Goal: Task Accomplishment & Management: Use online tool/utility

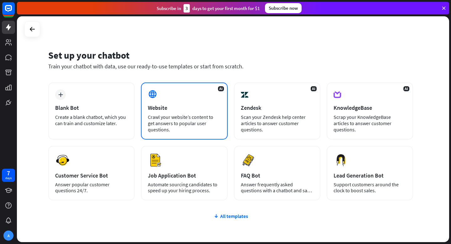
click at [167, 99] on div "AI Website Crawl your website’s content to get answers to popular user question…" at bounding box center [184, 110] width 87 height 57
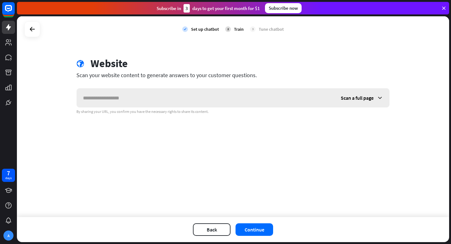
click at [135, 103] on input "text" at bounding box center [206, 97] width 258 height 19
type input "**********"
click at [262, 231] on button "Continue" at bounding box center [255, 229] width 38 height 13
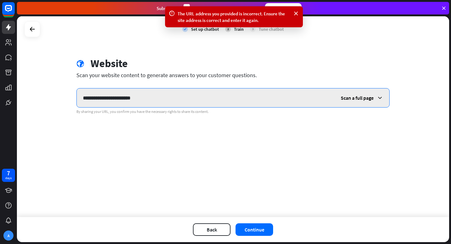
click at [157, 100] on input "**********" at bounding box center [206, 97] width 258 height 19
drag, startPoint x: 156, startPoint y: 98, endPoint x: 74, endPoint y: 95, distance: 82.2
click at [74, 95] on div "**********" at bounding box center [233, 85] width 329 height 57
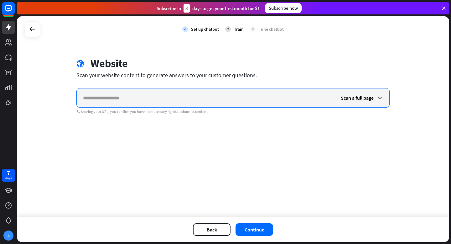
paste input "**********"
type input "**********"
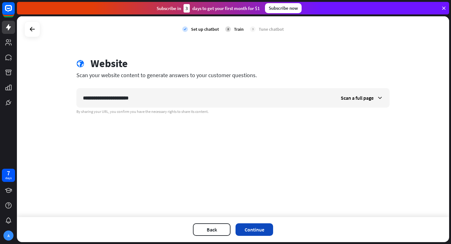
click at [255, 229] on button "Continue" at bounding box center [255, 229] width 38 height 13
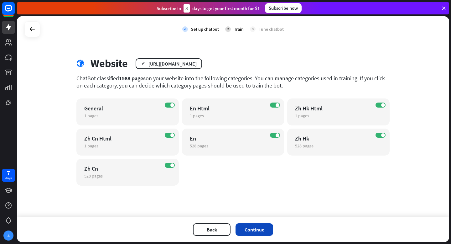
click at [253, 232] on button "Continue" at bounding box center [255, 229] width 38 height 13
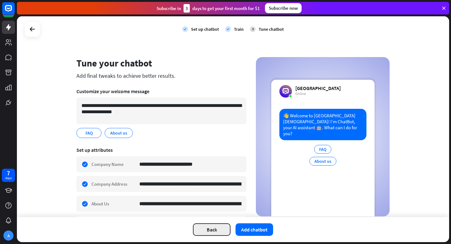
click at [212, 230] on button "Back" at bounding box center [212, 229] width 38 height 13
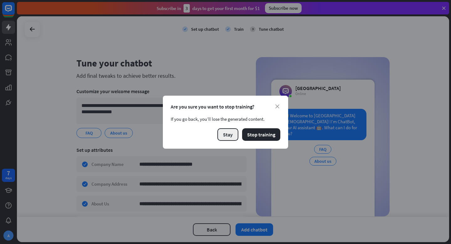
click at [231, 133] on button "Stay" at bounding box center [228, 134] width 21 height 13
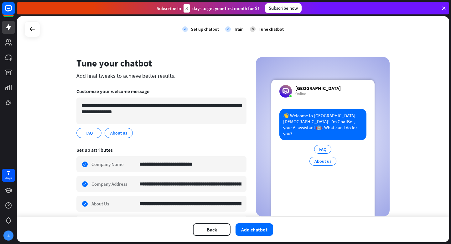
scroll to position [122, 0]
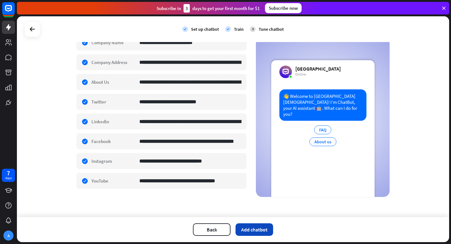
click at [255, 234] on button "Add chatbot" at bounding box center [255, 229] width 38 height 13
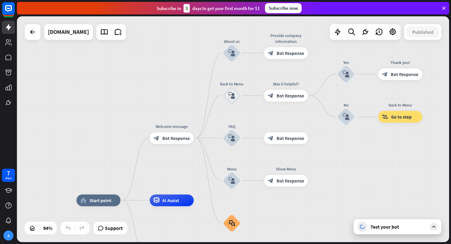
drag, startPoint x: 372, startPoint y: 159, endPoint x: 336, endPoint y: 223, distance: 73.0
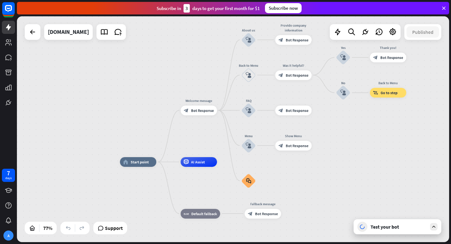
drag, startPoint x: 368, startPoint y: 200, endPoint x: 367, endPoint y: 159, distance: 40.8
click at [367, 159] on div "home_2 Start point Welcome message block_bot_response Bot Response About us blo…" at bounding box center [233, 129] width 433 height 226
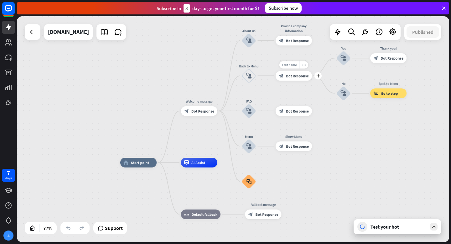
click at [300, 76] on span "Bot Response" at bounding box center [297, 75] width 23 height 5
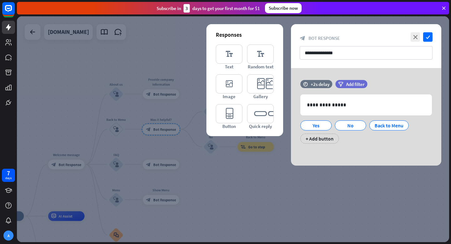
click at [159, 61] on div at bounding box center [233, 129] width 433 height 226
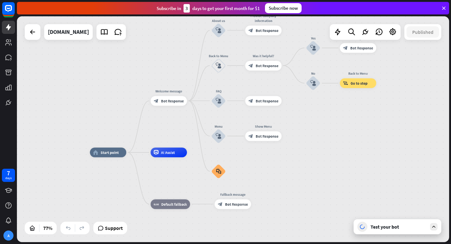
drag, startPoint x: 221, startPoint y: 199, endPoint x: 338, endPoint y: 125, distance: 138.0
click at [338, 125] on div "home_2 Start point Welcome message block_bot_response Bot Response About us blo…" at bounding box center [233, 129] width 433 height 226
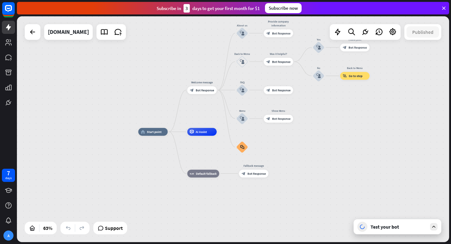
drag, startPoint x: 349, startPoint y: 124, endPoint x: 336, endPoint y: 118, distance: 13.8
click at [336, 118] on div "home_2 Start point Welcome message block_bot_response Bot Response About us blo…" at bounding box center [233, 129] width 433 height 226
click at [72, 30] on div "[DOMAIN_NAME]" at bounding box center [68, 32] width 41 height 16
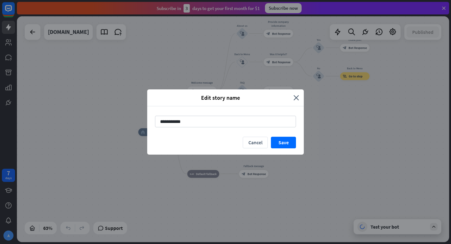
click at [291, 98] on div "Edit story name" at bounding box center [223, 97] width 142 height 7
click at [296, 98] on icon "close" at bounding box center [297, 97] width 6 height 7
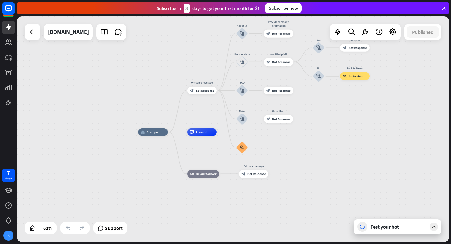
click at [434, 227] on icon at bounding box center [434, 227] width 6 height 6
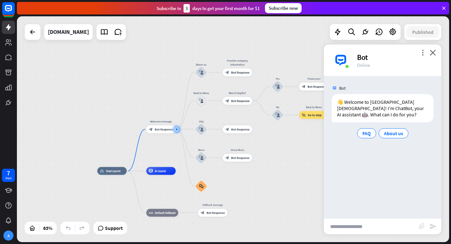
click at [297, 178] on div "home_2 Start point Welcome message block_bot_response Bot Response About us blo…" at bounding box center [232, 241] width 271 height 141
click at [435, 53] on icon "close" at bounding box center [433, 53] width 6 height 6
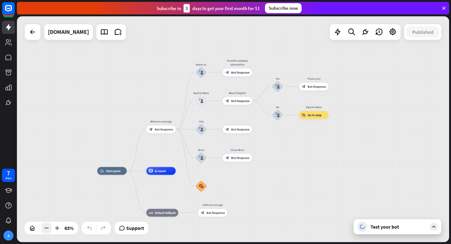
click at [42, 228] on div at bounding box center [46, 228] width 10 height 10
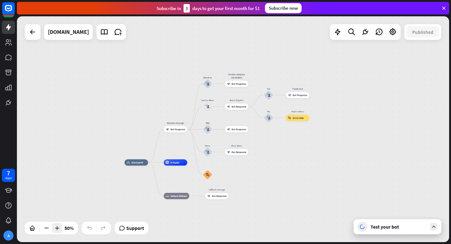
click at [57, 228] on icon at bounding box center [57, 228] width 6 height 6
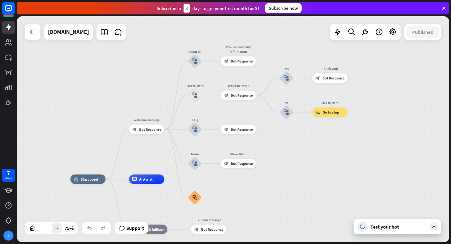
click at [57, 228] on icon at bounding box center [57, 228] width 6 height 6
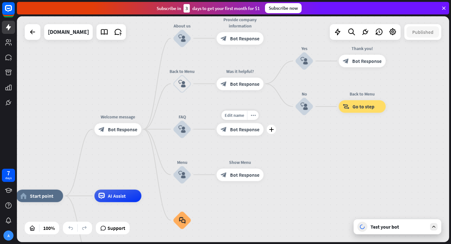
click at [234, 132] on div "block_bot_response Bot Response" at bounding box center [240, 129] width 47 height 13
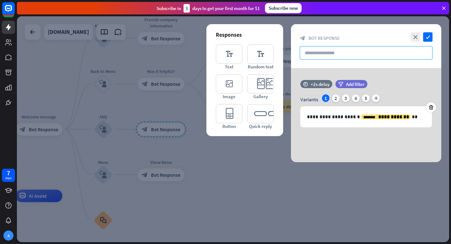
click at [331, 50] on input "text" at bounding box center [366, 52] width 133 height 13
click at [242, 206] on div at bounding box center [233, 129] width 433 height 226
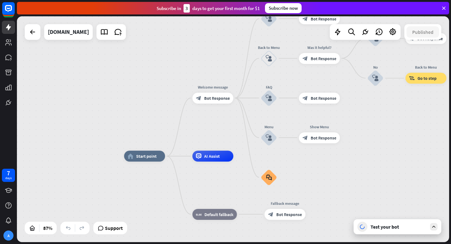
drag, startPoint x: 233, startPoint y: 141, endPoint x: 380, endPoint y: 116, distance: 149.3
click at [380, 116] on div "home_2 Start point Welcome message block_bot_response Bot Response About us blo…" at bounding box center [233, 129] width 433 height 226
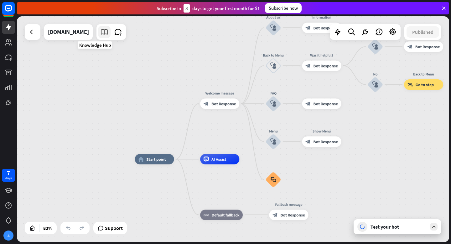
click at [100, 34] on icon at bounding box center [104, 32] width 8 height 8
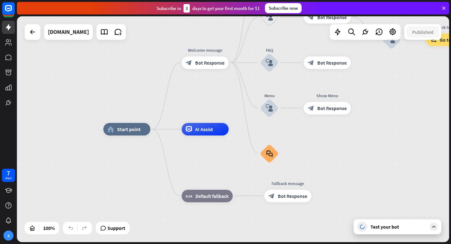
click at [408, 229] on div "Test your bot" at bounding box center [399, 227] width 56 height 6
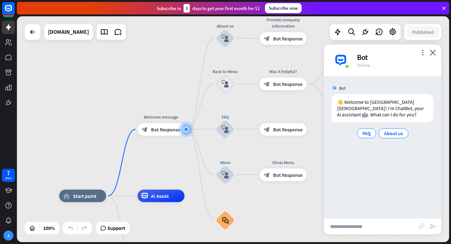
click at [344, 226] on input "text" at bounding box center [371, 226] width 95 height 16
type input "**********"
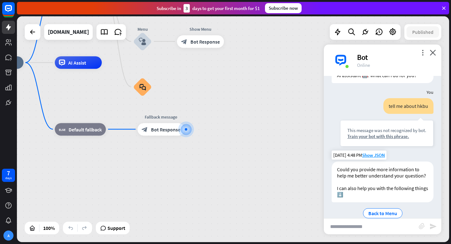
scroll to position [50, 0]
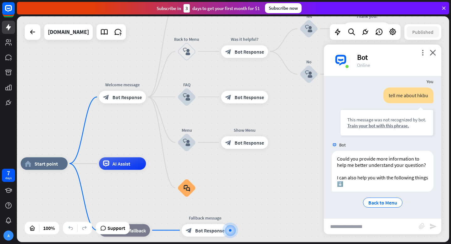
drag, startPoint x: 261, startPoint y: 114, endPoint x: 279, endPoint y: 196, distance: 83.3
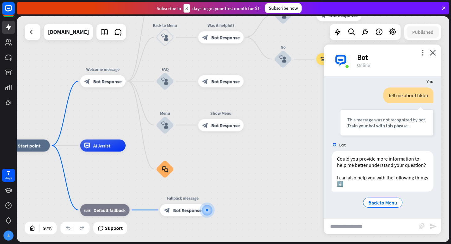
click at [357, 228] on input "text" at bounding box center [371, 226] width 95 height 16
type input "*"
type input "**********"
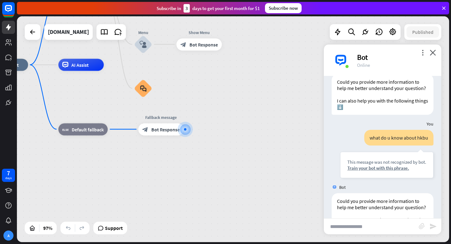
scroll to position [169, 0]
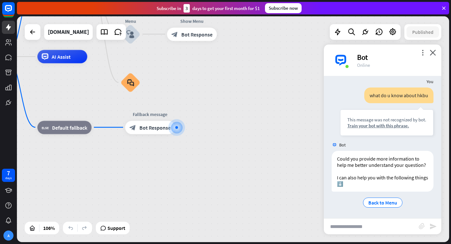
click at [221, 111] on div "home_2 Start point Welcome message block_bot_response Bot Response About us blo…" at bounding box center [183, 175] width 459 height 239
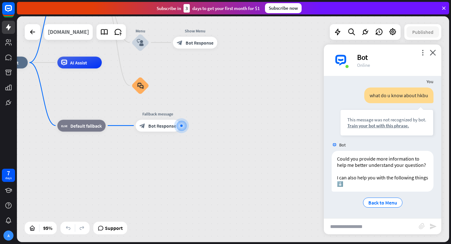
click at [73, 31] on div "[DOMAIN_NAME]" at bounding box center [68, 32] width 41 height 16
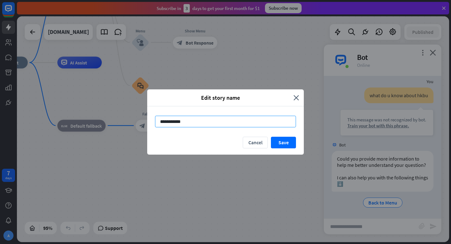
click at [177, 122] on input "**********" at bounding box center [225, 122] width 141 height 12
paste input "**********"
type input "**********"
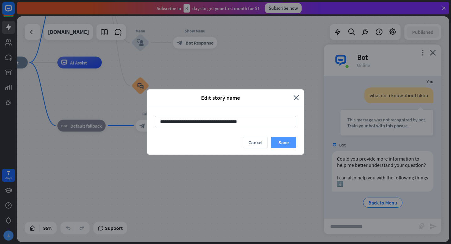
click at [285, 141] on button "Save" at bounding box center [283, 143] width 25 height 12
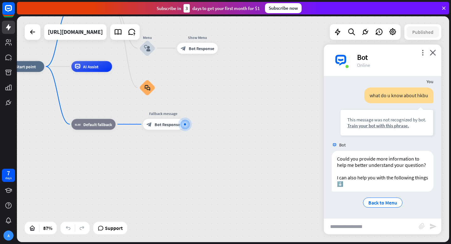
click at [136, 166] on div "home_2 Start point Welcome message block_bot_response Bot Response About us blo…" at bounding box center [190, 163] width 375 height 195
click at [429, 52] on div "Bot" at bounding box center [395, 57] width 77 height 10
click at [433, 53] on icon "close" at bounding box center [433, 53] width 6 height 6
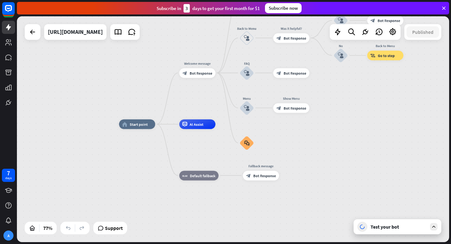
drag, startPoint x: 114, startPoint y: 99, endPoint x: 241, endPoint y: 173, distance: 147.1
click at [243, 173] on div "home_2 Start point Welcome message block_bot_response Bot Response About us blo…" at bounding box center [285, 211] width 333 height 174
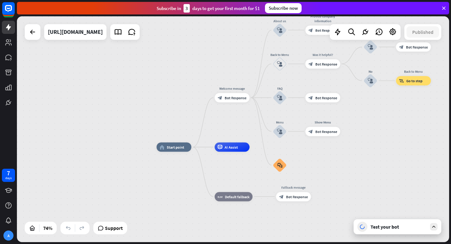
click at [419, 231] on div "Test your bot" at bounding box center [398, 226] width 88 height 15
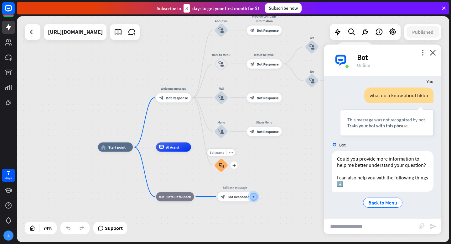
drag, startPoint x: 266, startPoint y: 179, endPoint x: 202, endPoint y: 180, distance: 63.3
click at [214, 172] on div "Edit name more_horiz plus block_faq" at bounding box center [221, 165] width 14 height 14
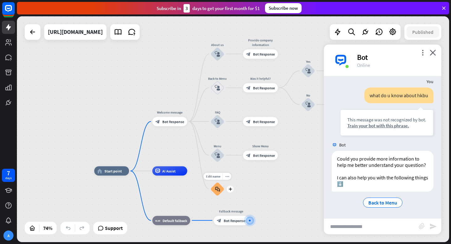
drag, startPoint x: 202, startPoint y: 180, endPoint x: 203, endPoint y: 202, distance: 22.3
click at [211, 196] on div "Edit name more_horiz plus block_faq" at bounding box center [218, 189] width 14 height 14
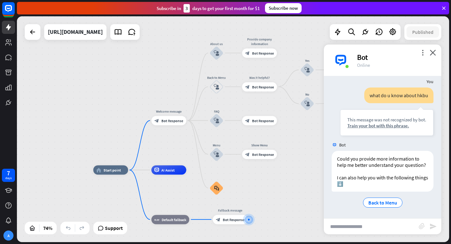
click at [346, 230] on input "text" at bounding box center [371, 226] width 95 height 16
type input "*"
type input "**********"
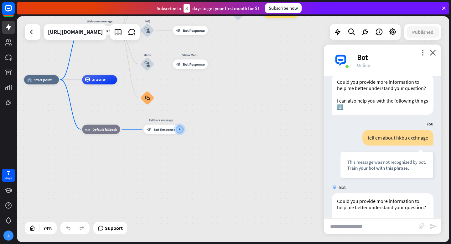
scroll to position [288, 0]
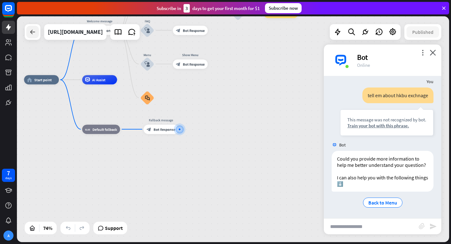
click at [31, 29] on icon at bounding box center [33, 32] width 8 height 8
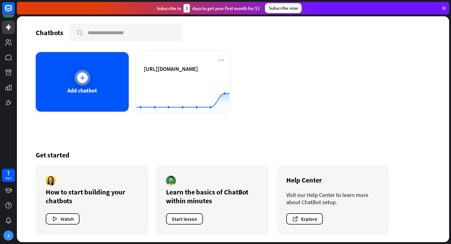
click at [85, 80] on icon at bounding box center [82, 78] width 6 height 6
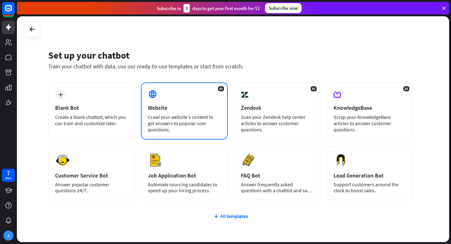
click at [184, 106] on div "Website" at bounding box center [184, 107] width 73 height 7
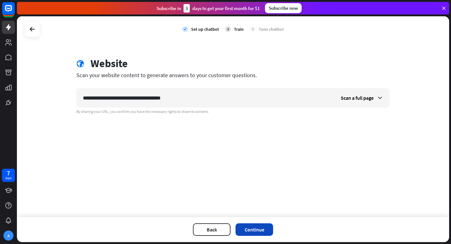
type input "**********"
click at [257, 226] on button "Continue" at bounding box center [255, 229] width 38 height 13
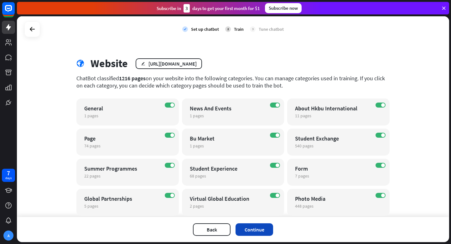
click at [257, 230] on button "Continue" at bounding box center [255, 229] width 38 height 13
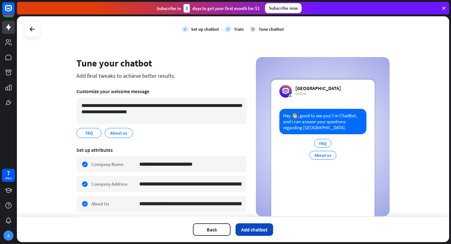
click at [256, 224] on button "Add chatbot" at bounding box center [255, 229] width 38 height 13
